Goal: Information Seeking & Learning: Understand process/instructions

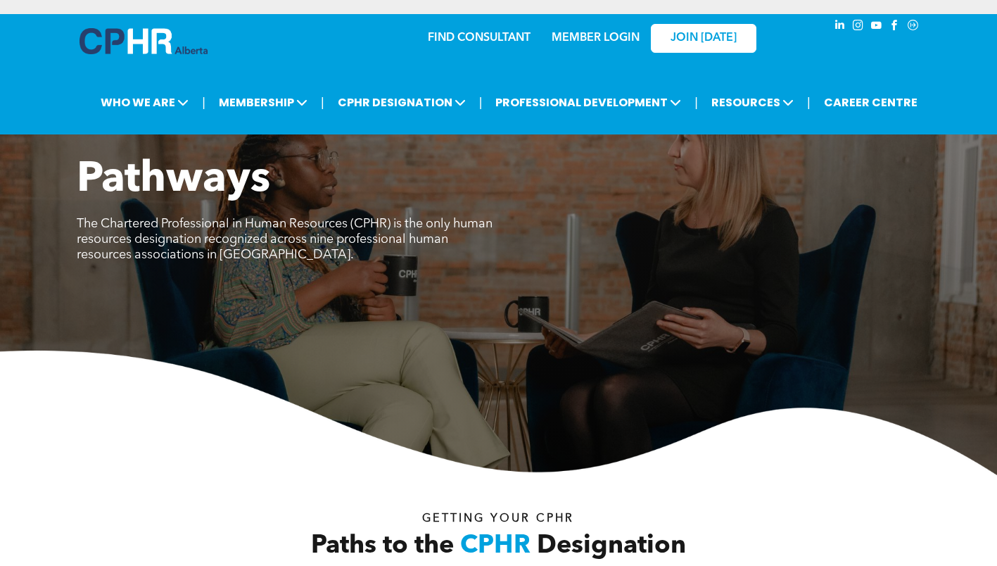
scroll to position [4399, 0]
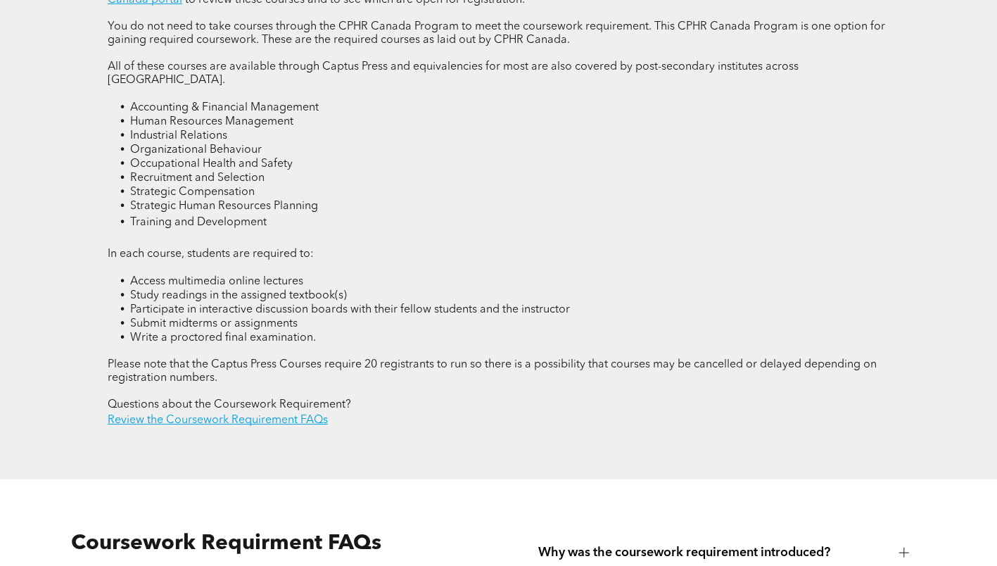
scroll to position [1911, 0]
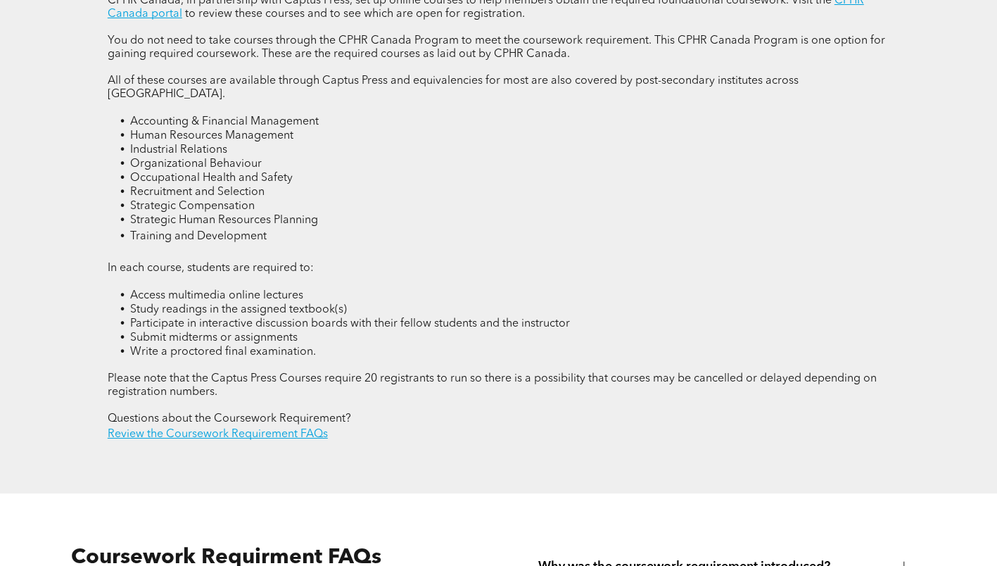
click at [148, 130] on span "Human Resources Management" at bounding box center [211, 135] width 163 height 11
click at [146, 144] on span "Industrial Relations" at bounding box center [178, 149] width 97 height 11
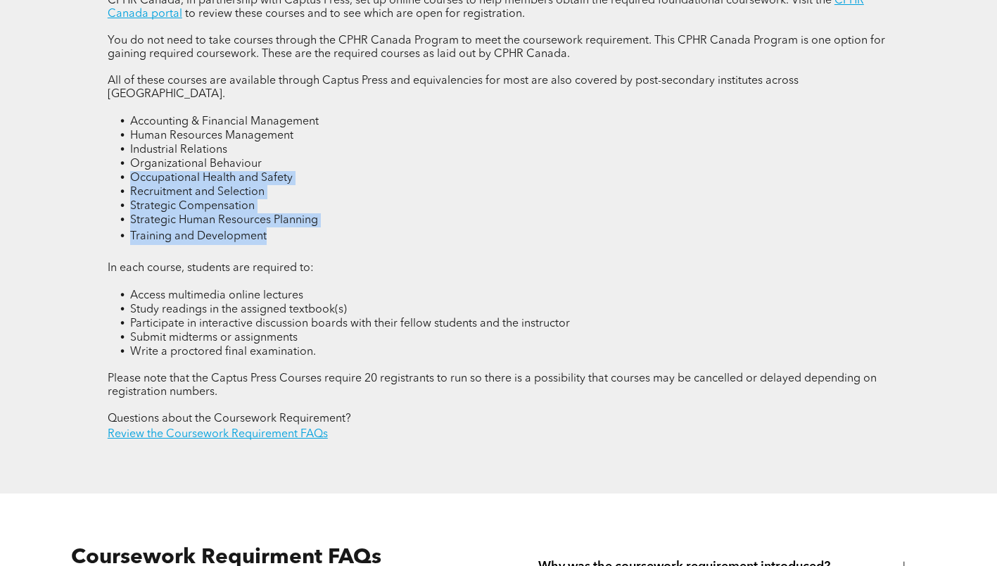
drag, startPoint x: 132, startPoint y: 157, endPoint x: 298, endPoint y: 221, distance: 178.0
click at [298, 221] on ul "Accounting & Financial Management Human Resources Management Industrial Relatio…" at bounding box center [499, 180] width 782 height 130
copy ul "Occupational Health and Safety Recruitment and Selection Strategic Compensation…"
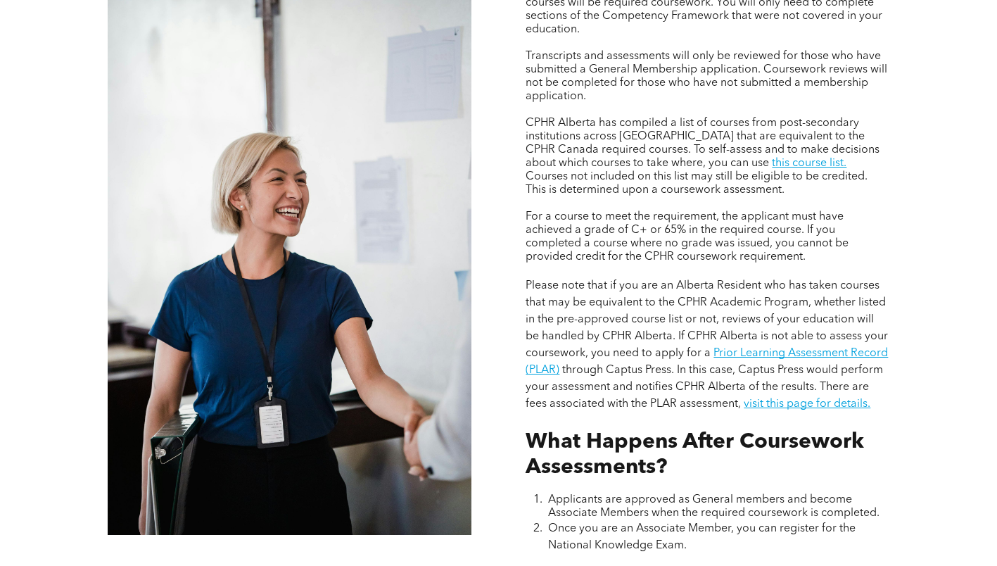
scroll to position [1208, 0]
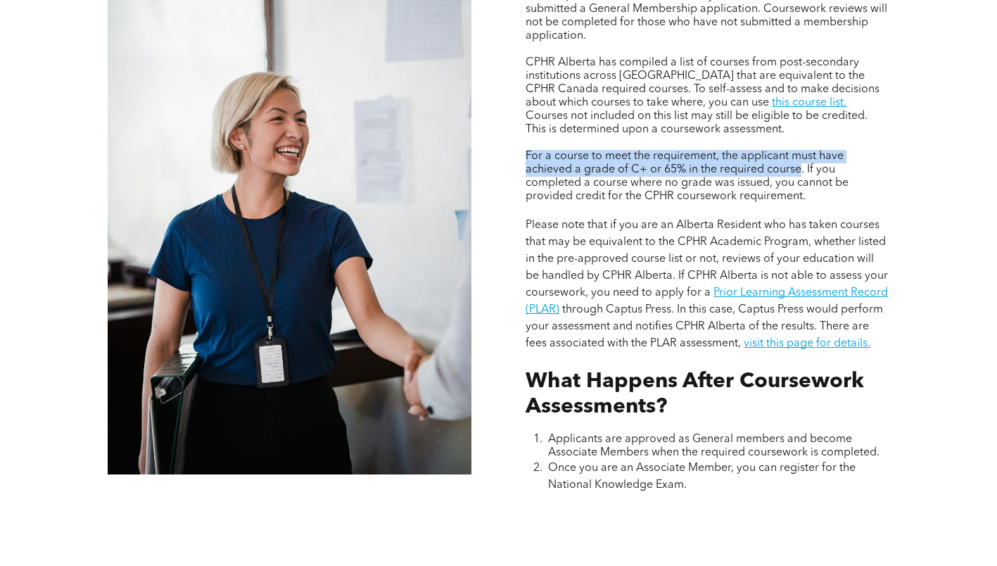
drag, startPoint x: 584, startPoint y: 144, endPoint x: 801, endPoint y: 164, distance: 217.7
click at [801, 164] on div "Applicants without education in HR (degree or diploma) will have their courses …" at bounding box center [707, 117] width 386 height 774
copy span "For a course to meet the requirement, the applicant must have achieved a grade …"
click at [947, 53] on div "Assessing Foundational Coursework CPHR DESIGNATION COURSEWORK REQUIREMENT Appli…" at bounding box center [498, 137] width 997 height 894
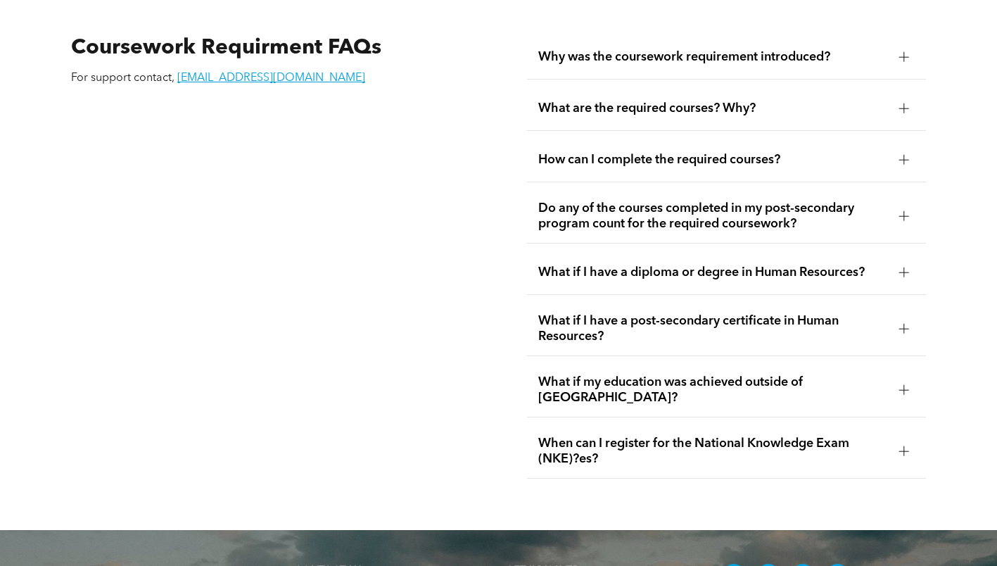
scroll to position [2404, 0]
